Goal: Information Seeking & Learning: Learn about a topic

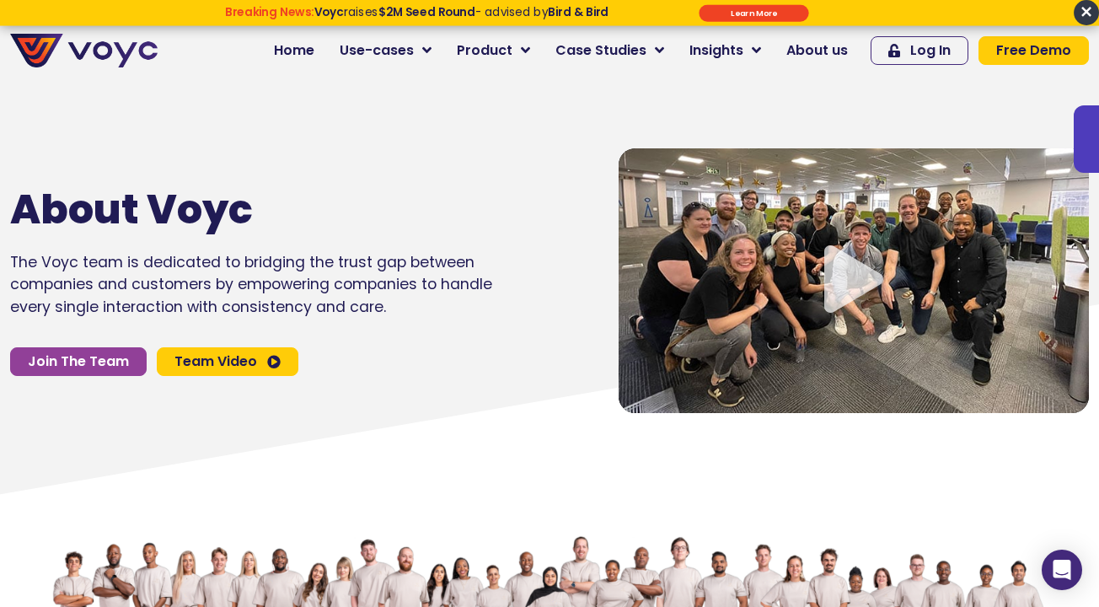
click at [380, 457] on icon at bounding box center [549, 405] width 1100 height 202
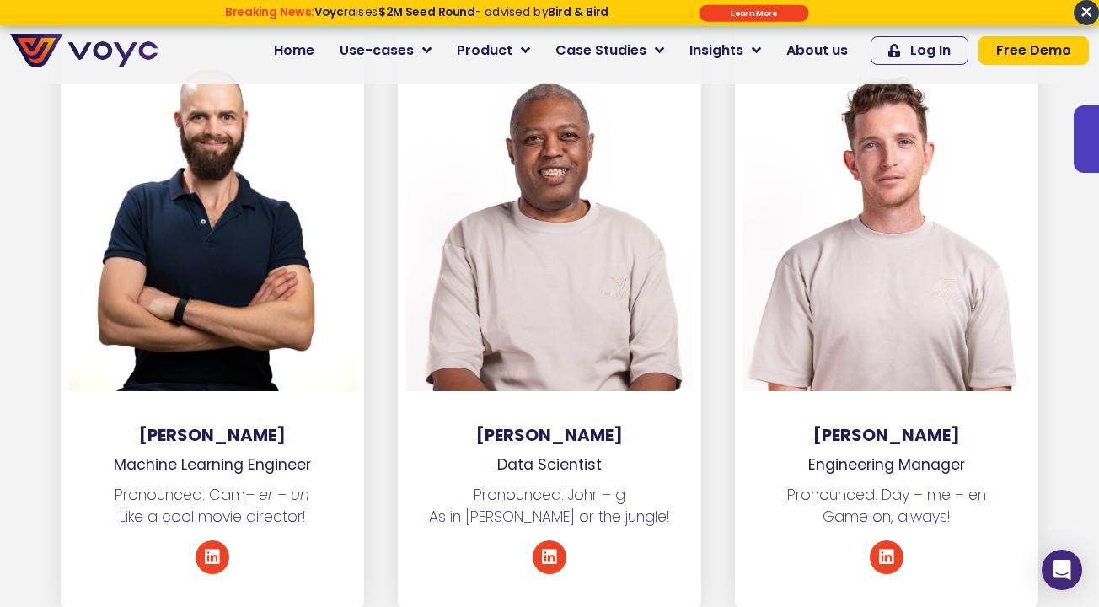
scroll to position [3205, 0]
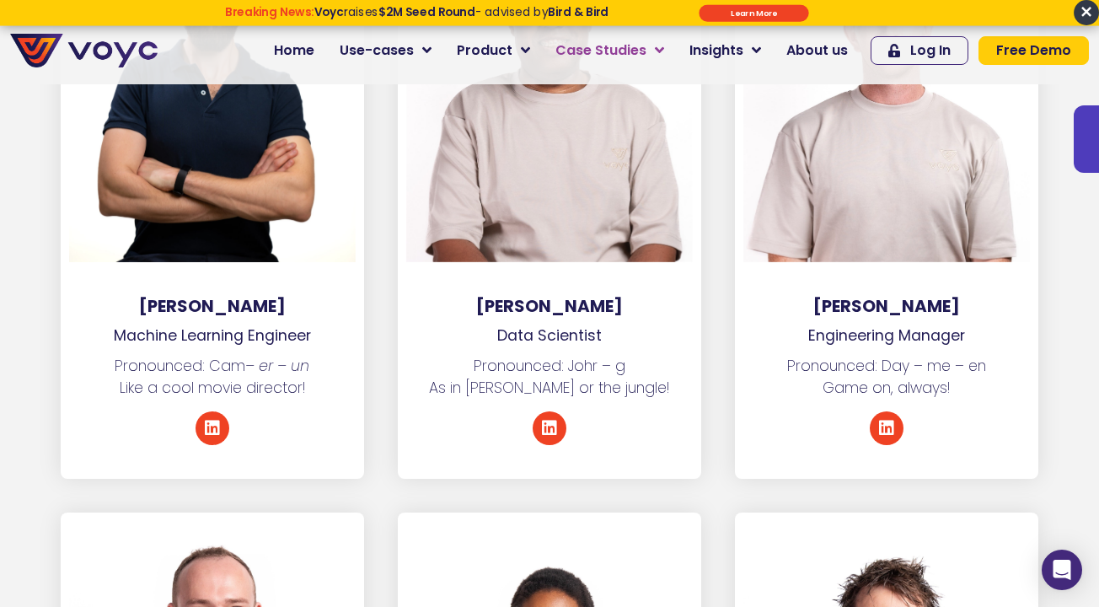
click at [568, 57] on span "Case Studies" at bounding box center [600, 50] width 91 height 20
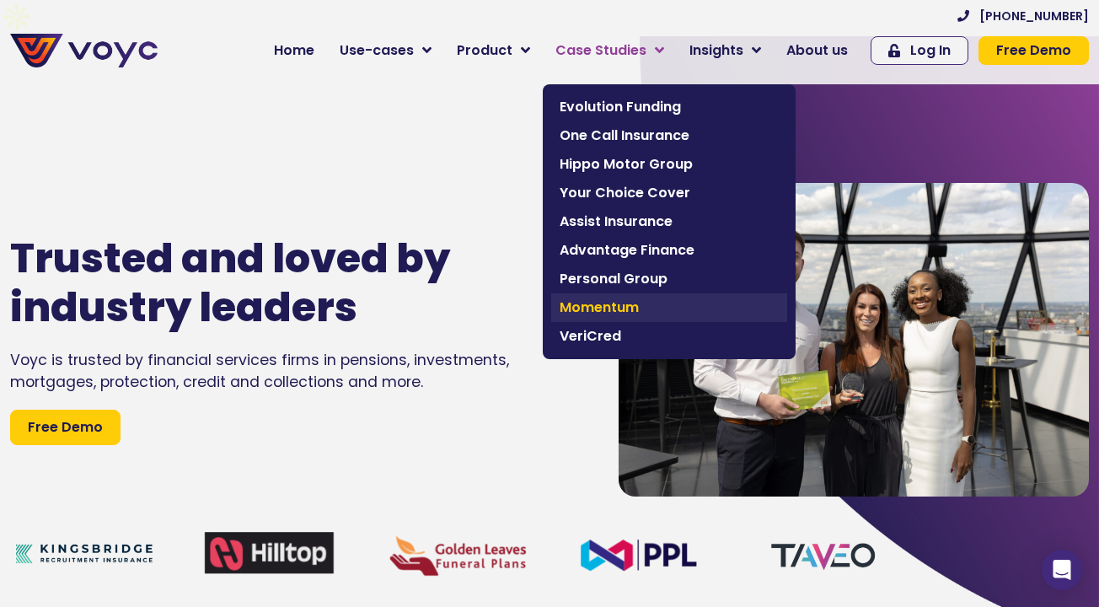
click at [606, 313] on span "Momentum" at bounding box center [669, 307] width 219 height 20
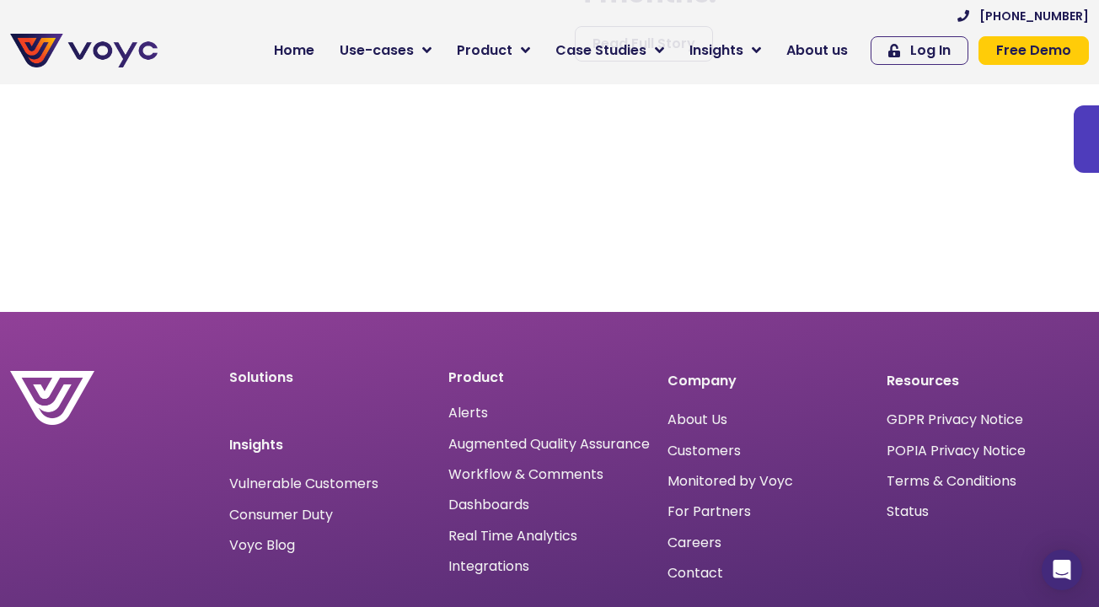
scroll to position [5721, 0]
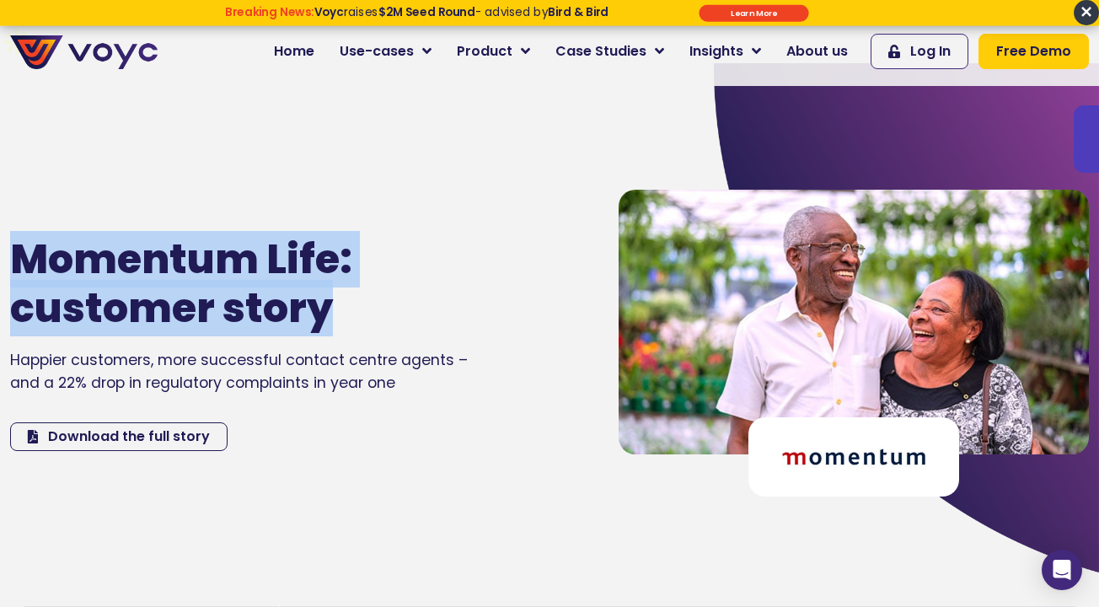
drag, startPoint x: 350, startPoint y: 278, endPoint x: 3, endPoint y: 214, distance: 353.1
click at [3, 214] on div "Momentum Life: customer story Happier customers, more successful contact centre…" at bounding box center [298, 343] width 592 height 324
copy h1 "Momentum Life: customer story"
